Goal: Information Seeking & Learning: Learn about a topic

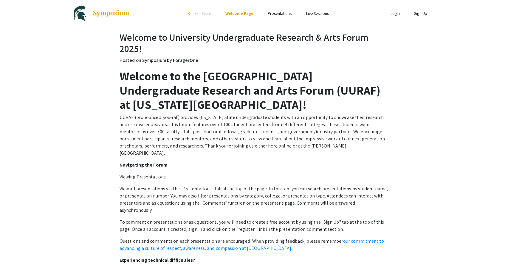
click at [278, 13] on link "Presentations" at bounding box center [280, 13] width 24 height 5
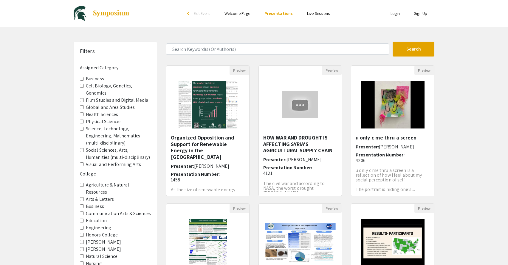
click at [80, 79] on div "Filters Assigned Category Business Cell Biology, Genetics, Genomics Film Studie…" at bounding box center [115, 163] width 83 height 243
click at [82, 79] on Category-Business "Business" at bounding box center [82, 79] width 4 height 4
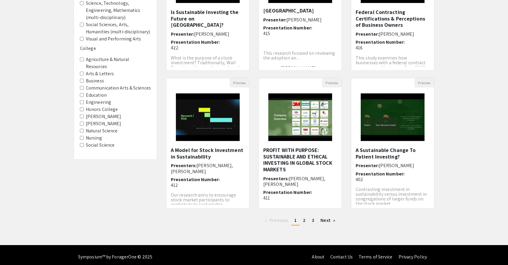
scroll to position [130, 0]
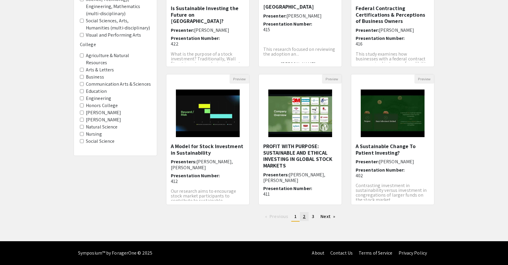
click at [303, 217] on span "2" at bounding box center [304, 217] width 3 height 6
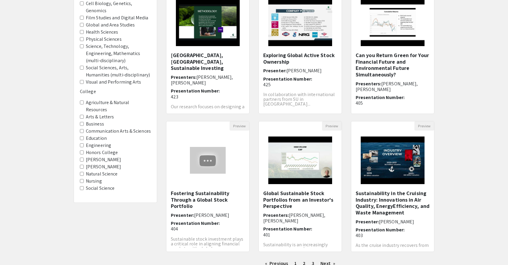
scroll to position [91, 0]
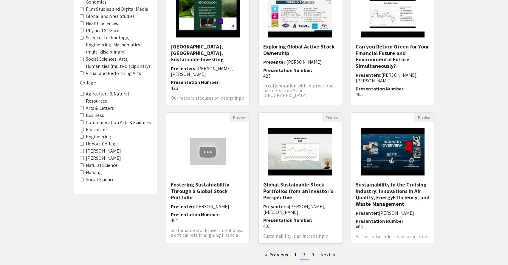
click at [297, 164] on img "Open Presentation <p>Global Sustainable Stock Portfolios from an Investor's Per…" at bounding box center [299, 152] width 75 height 60
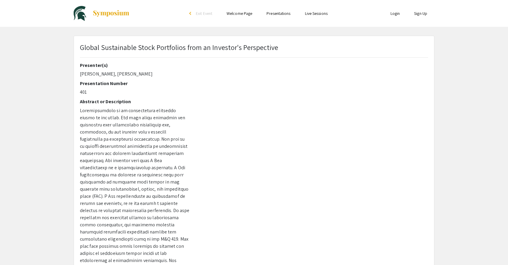
click at [341, 244] on div at bounding box center [313, 167] width 238 height 209
